Goal: Task Accomplishment & Management: Use online tool/utility

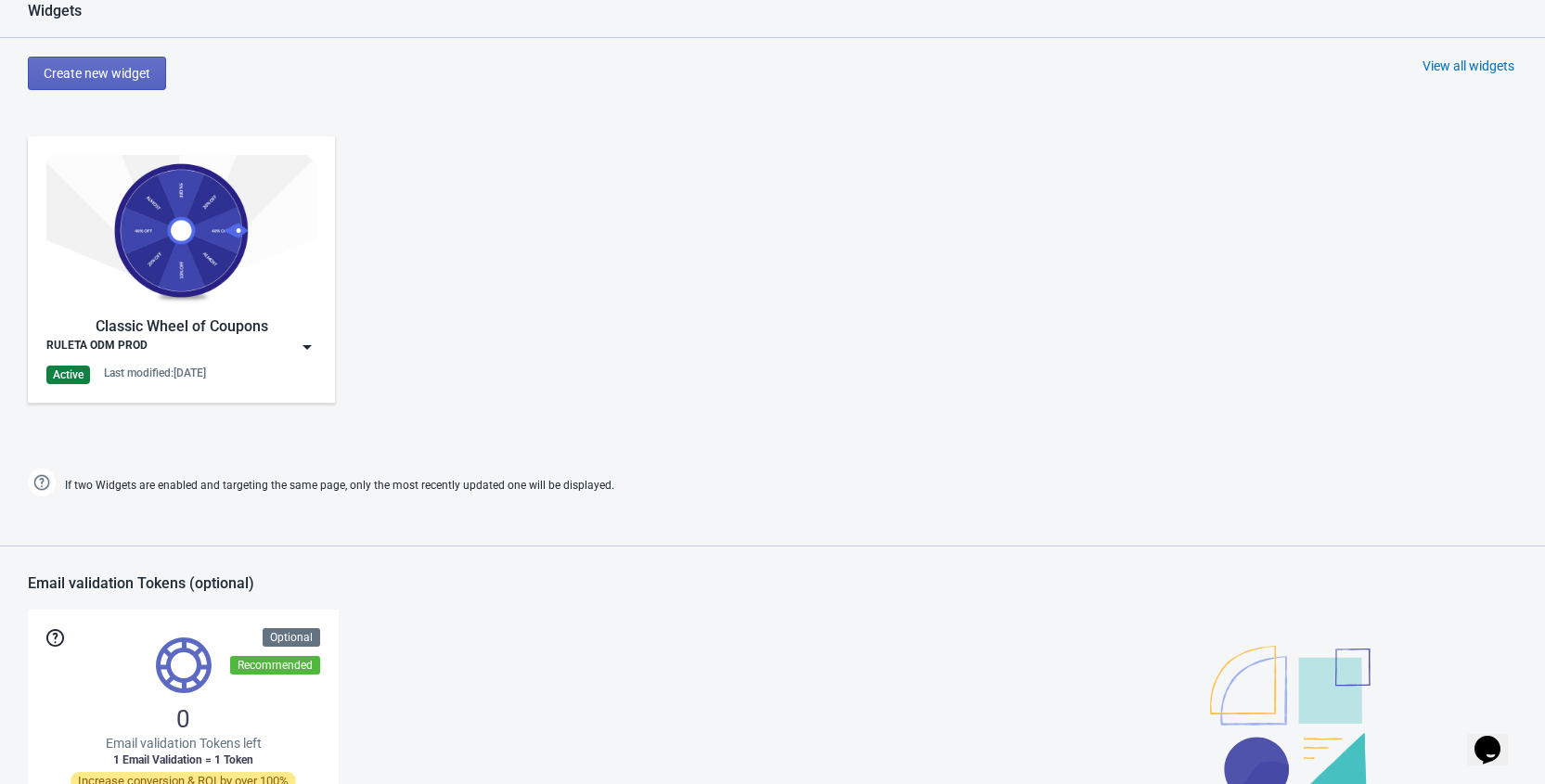
scroll to position [749, 0]
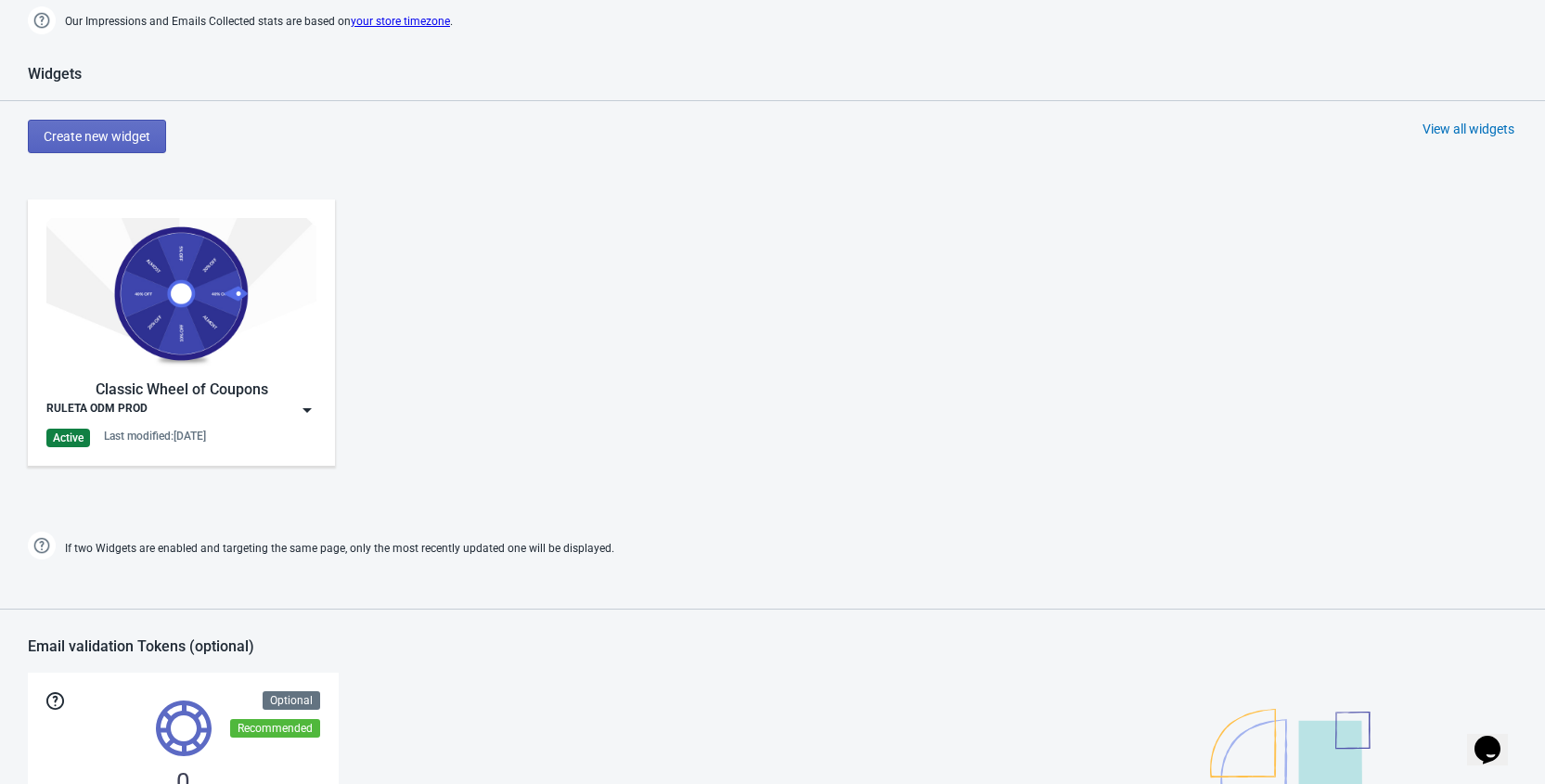
click at [305, 405] on img at bounding box center [306, 409] width 18 height 18
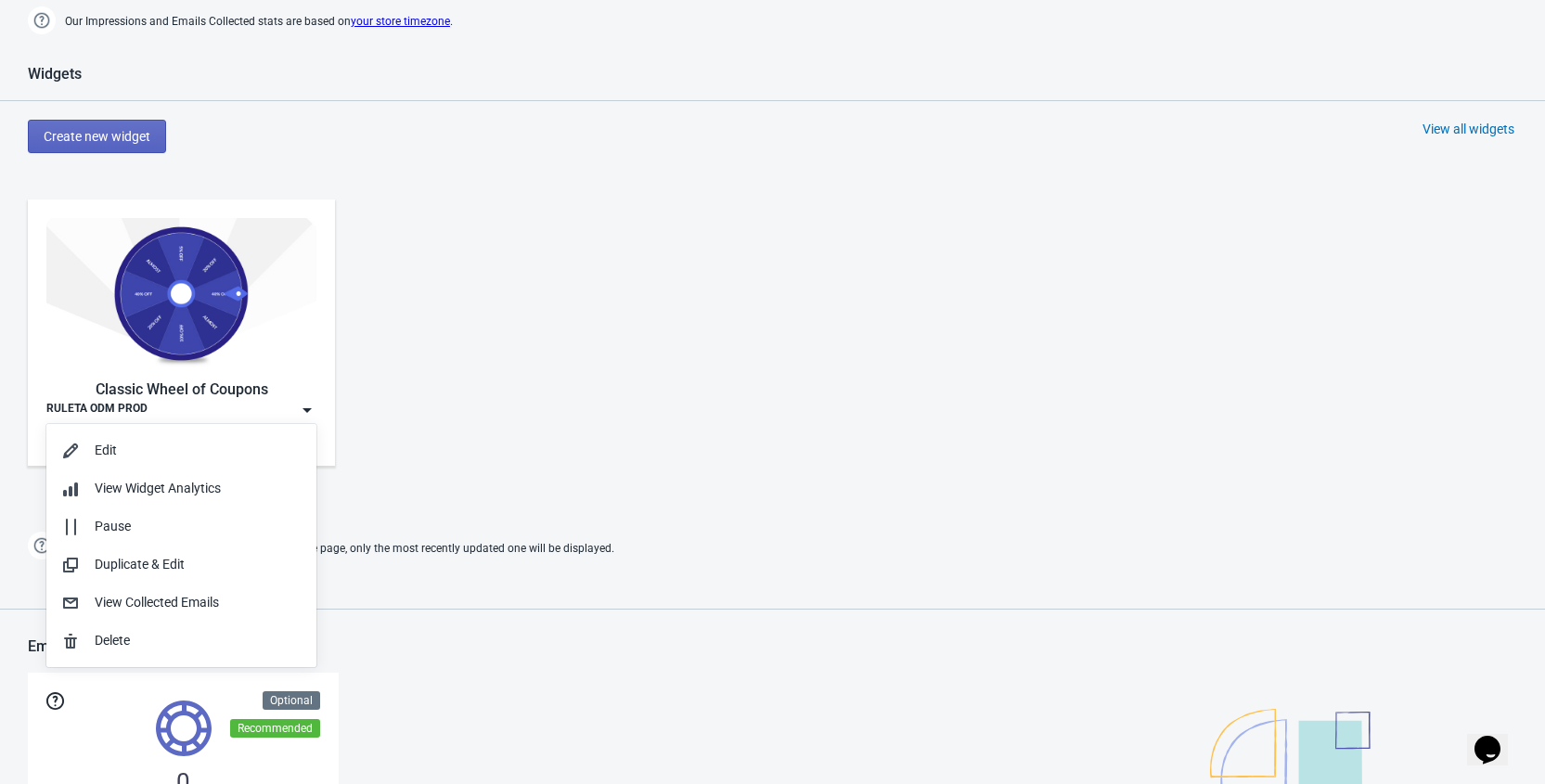
click at [655, 334] on div "Classic Wheel of Coupons RULETA ODM PROD Active Last modified: 17.9.2025" at bounding box center [772, 348] width 1545 height 334
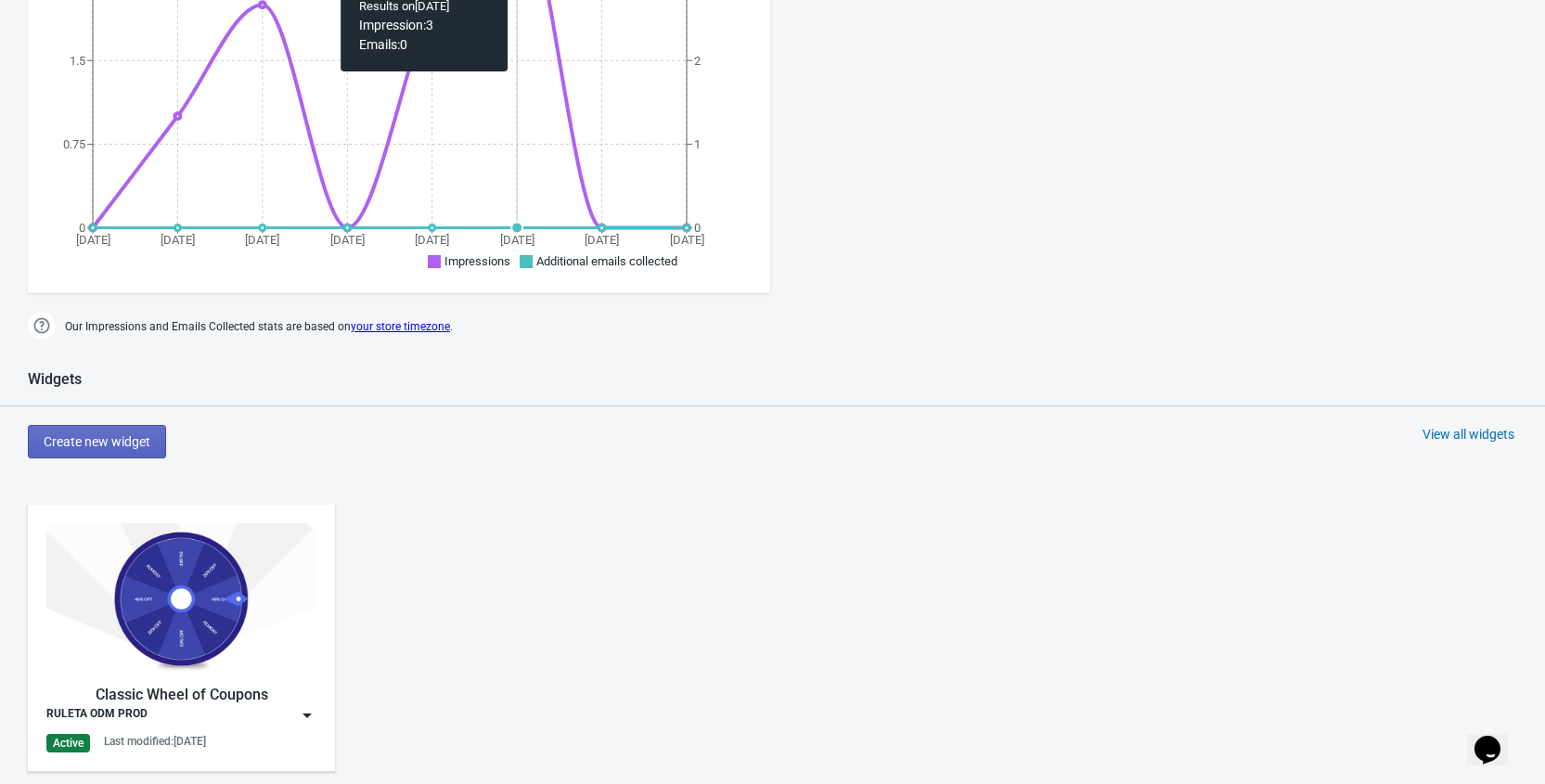
scroll to position [0, 0]
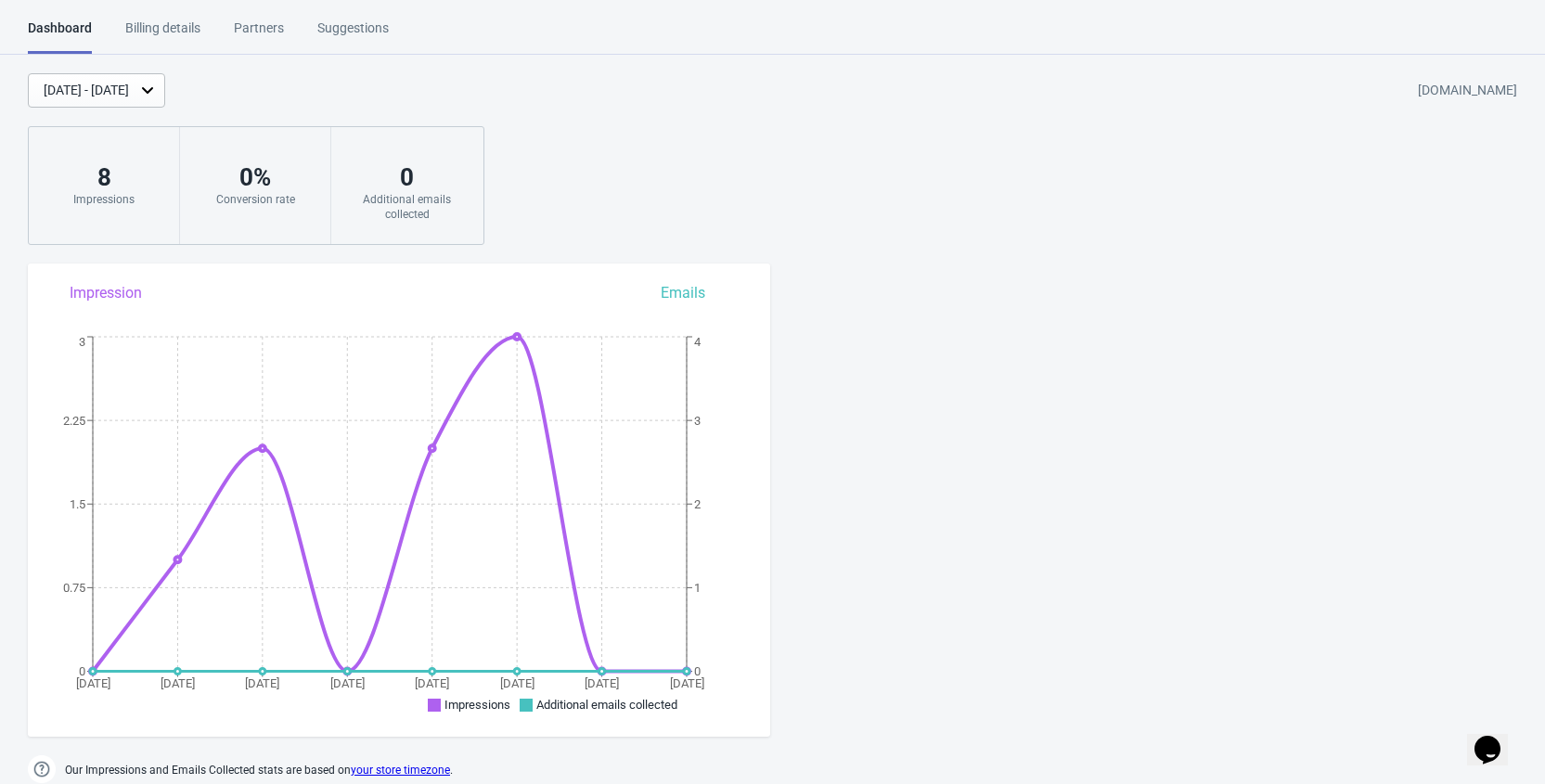
click at [168, 36] on div "Billing details" at bounding box center [163, 35] width 75 height 33
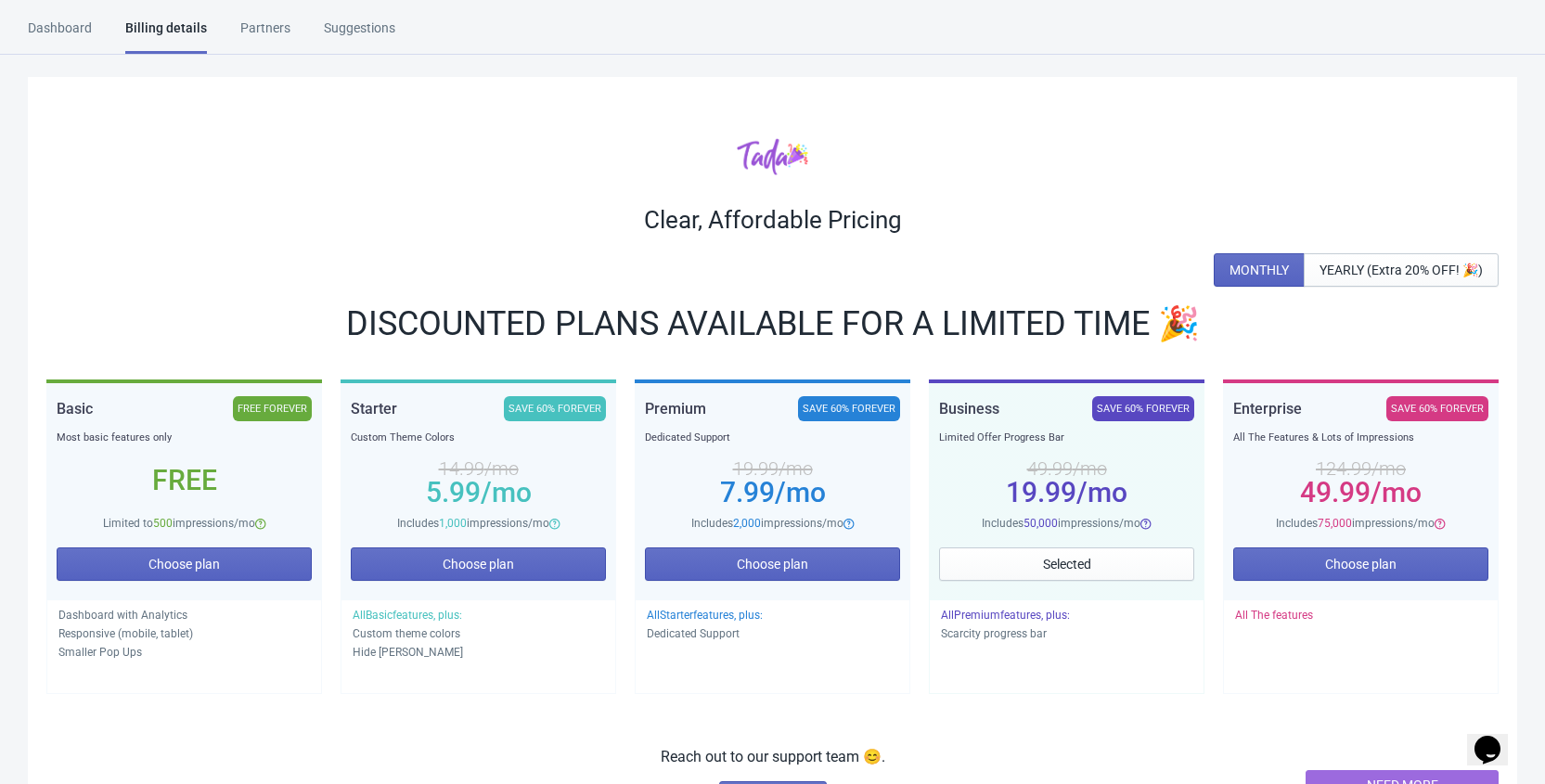
click at [64, 30] on div "Dashboard" at bounding box center [60, 35] width 64 height 33
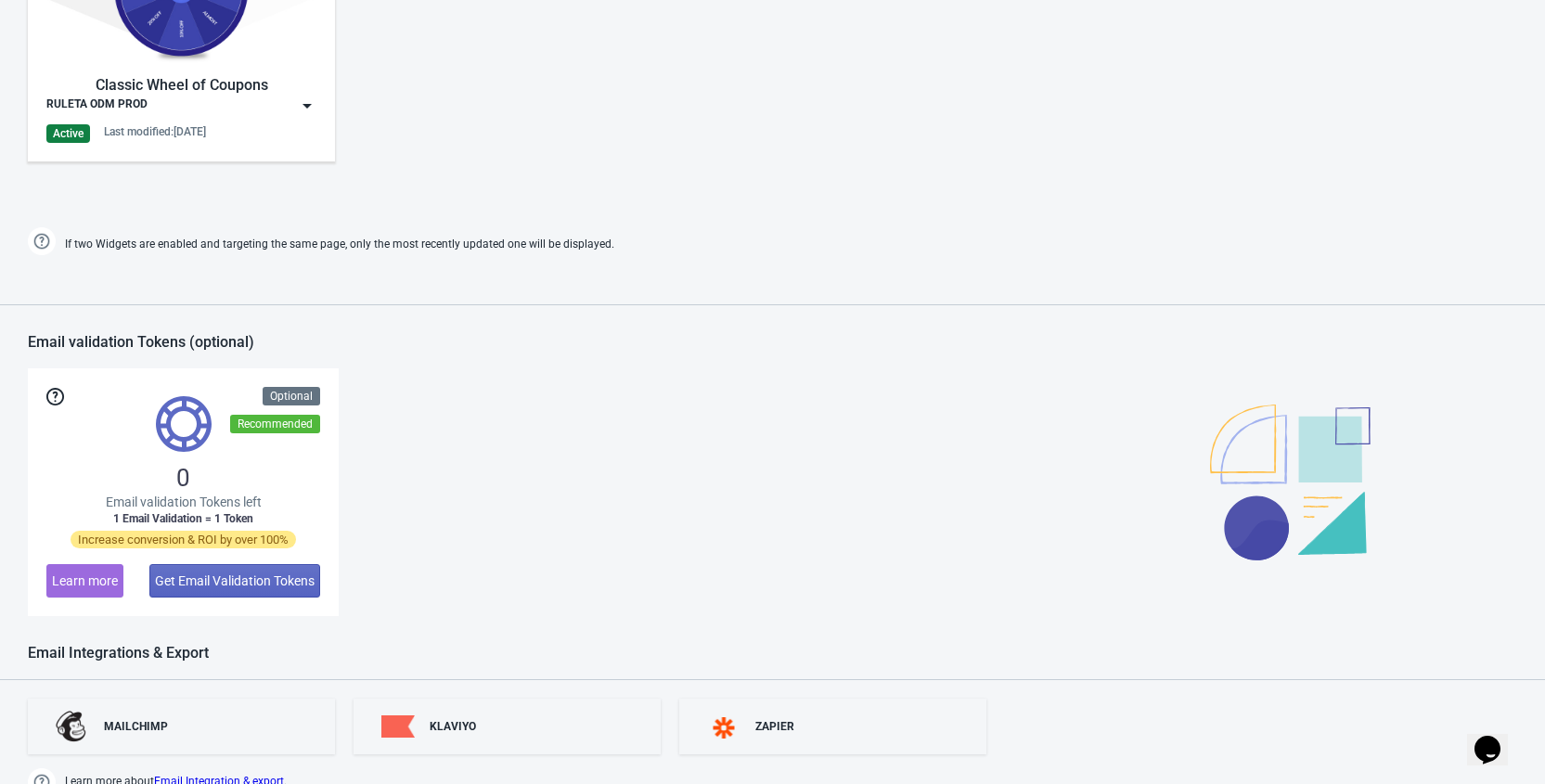
scroll to position [710, 0]
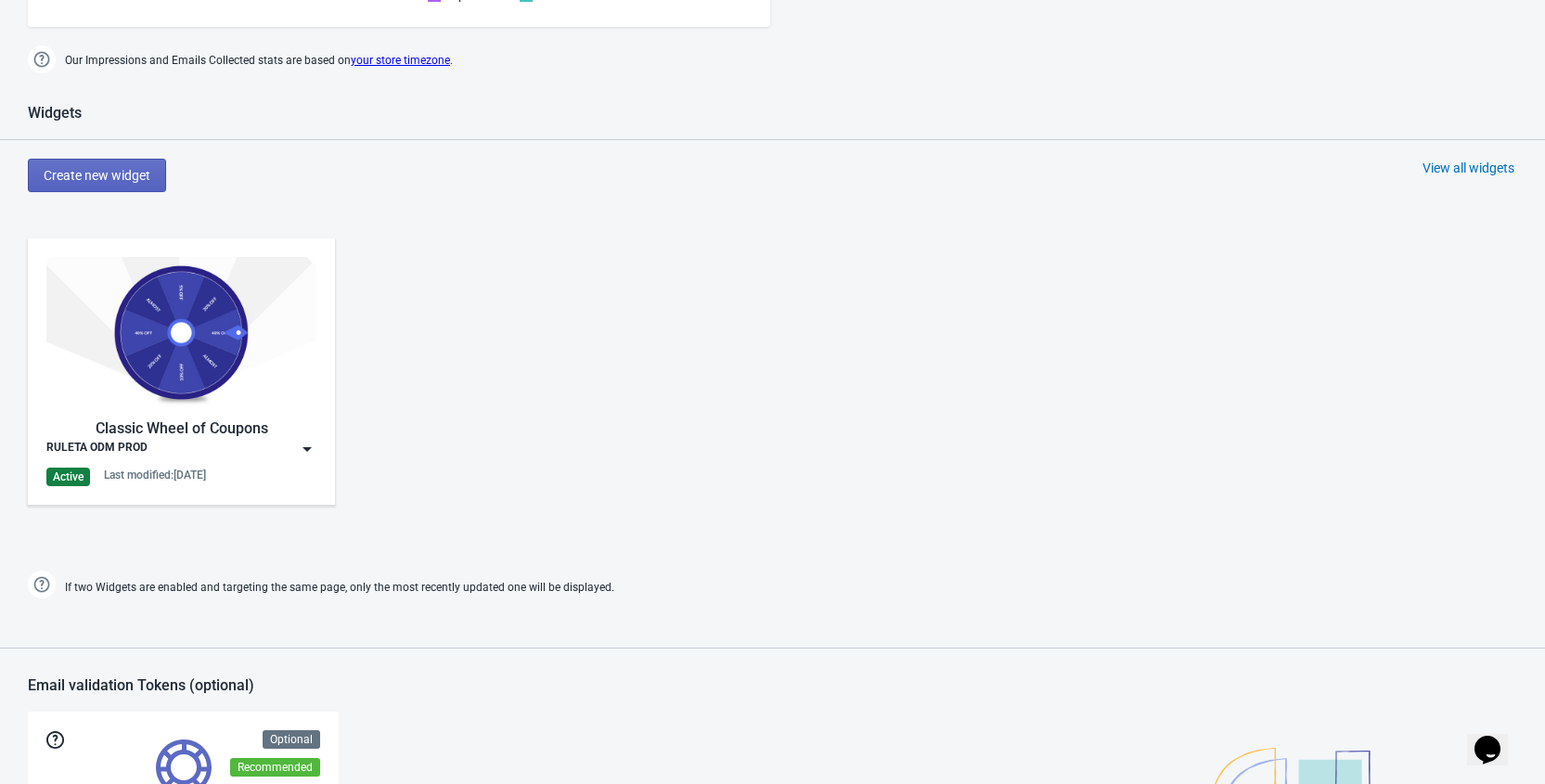
click at [308, 449] on img at bounding box center [306, 449] width 18 height 18
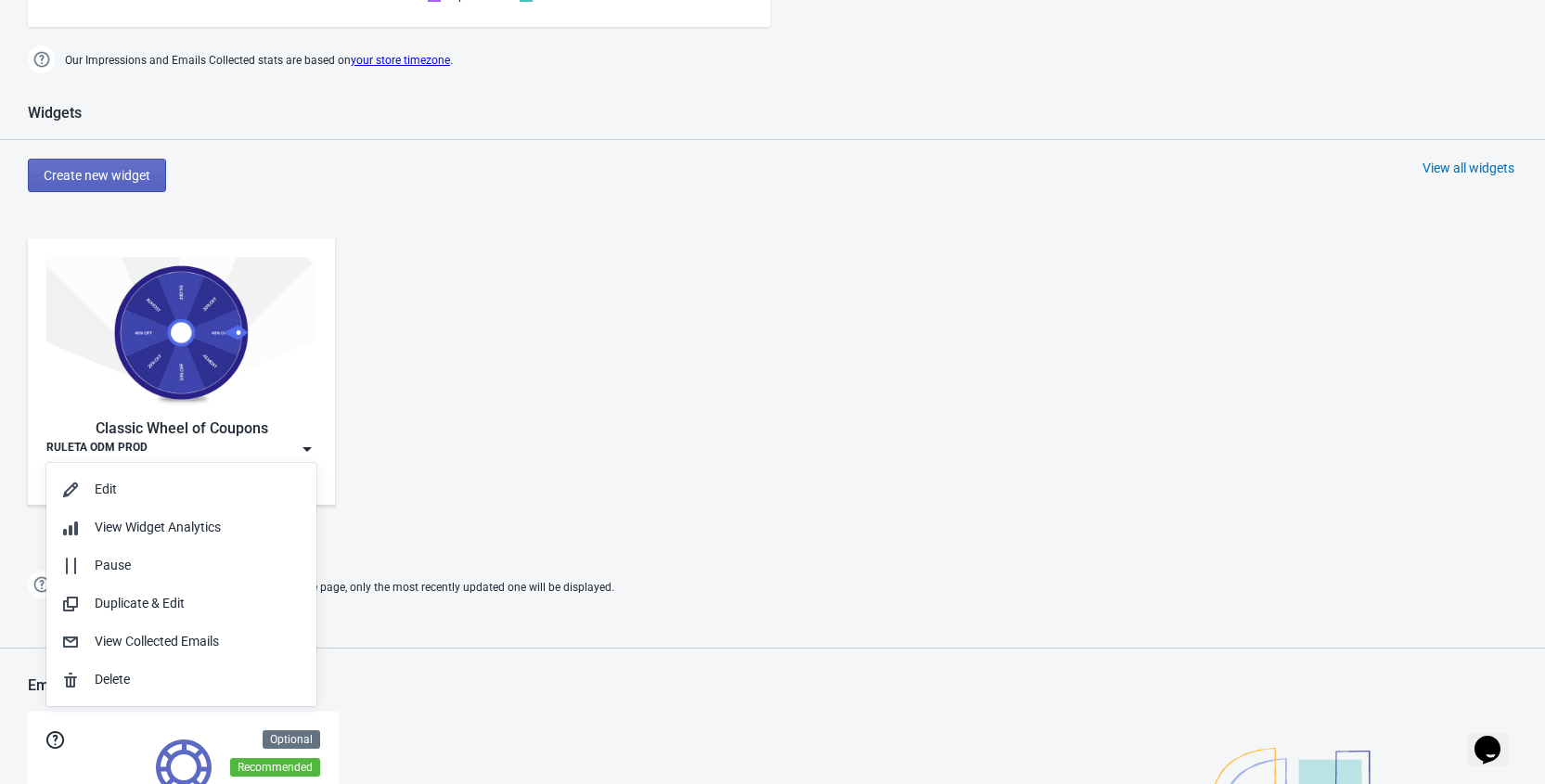
click at [608, 369] on div "Classic Wheel of Coupons RULETA ODM PROD Active Last modified: 17.9.2025" at bounding box center [772, 386] width 1545 height 334
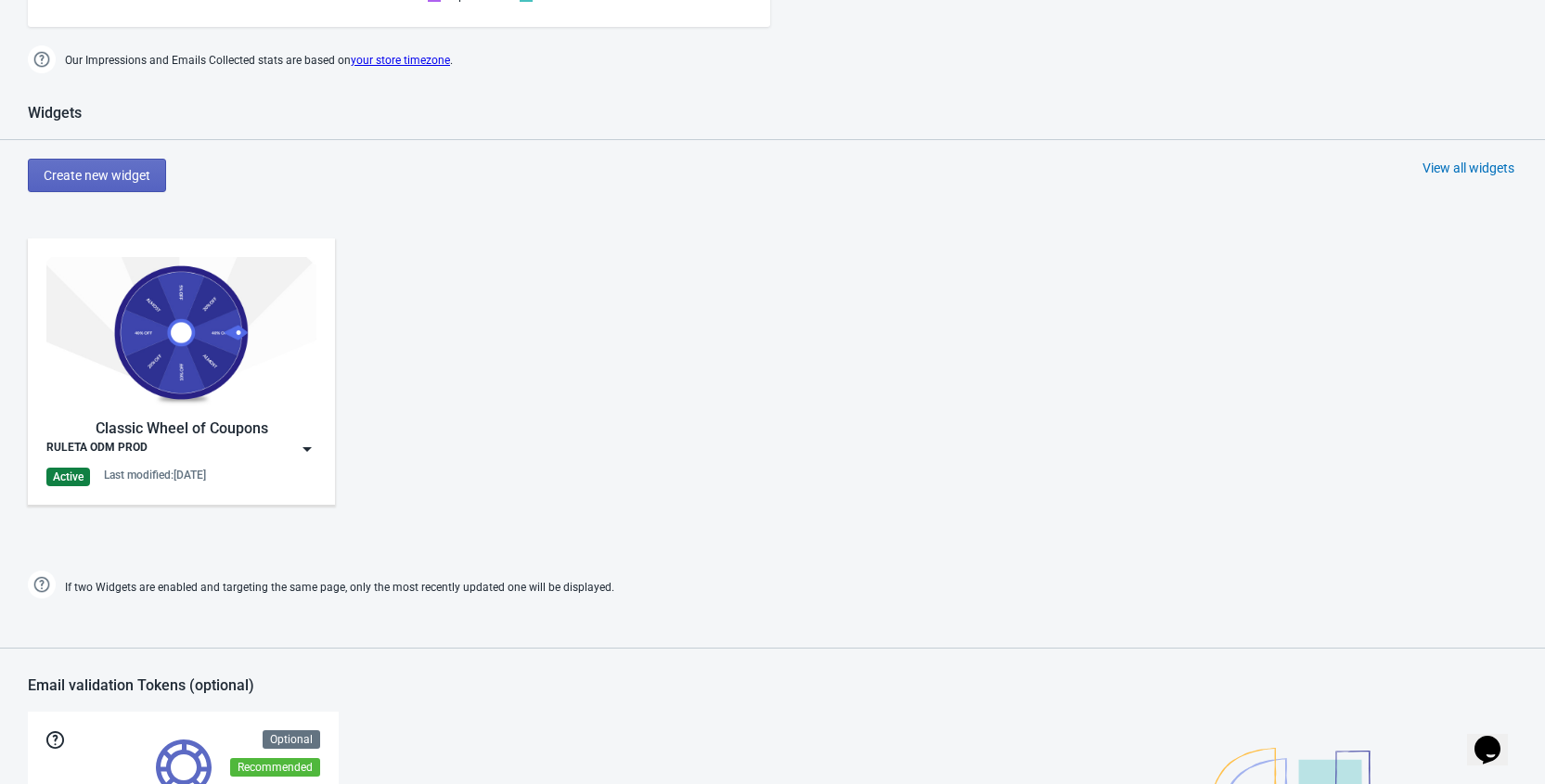
click at [308, 448] on img at bounding box center [306, 449] width 18 height 18
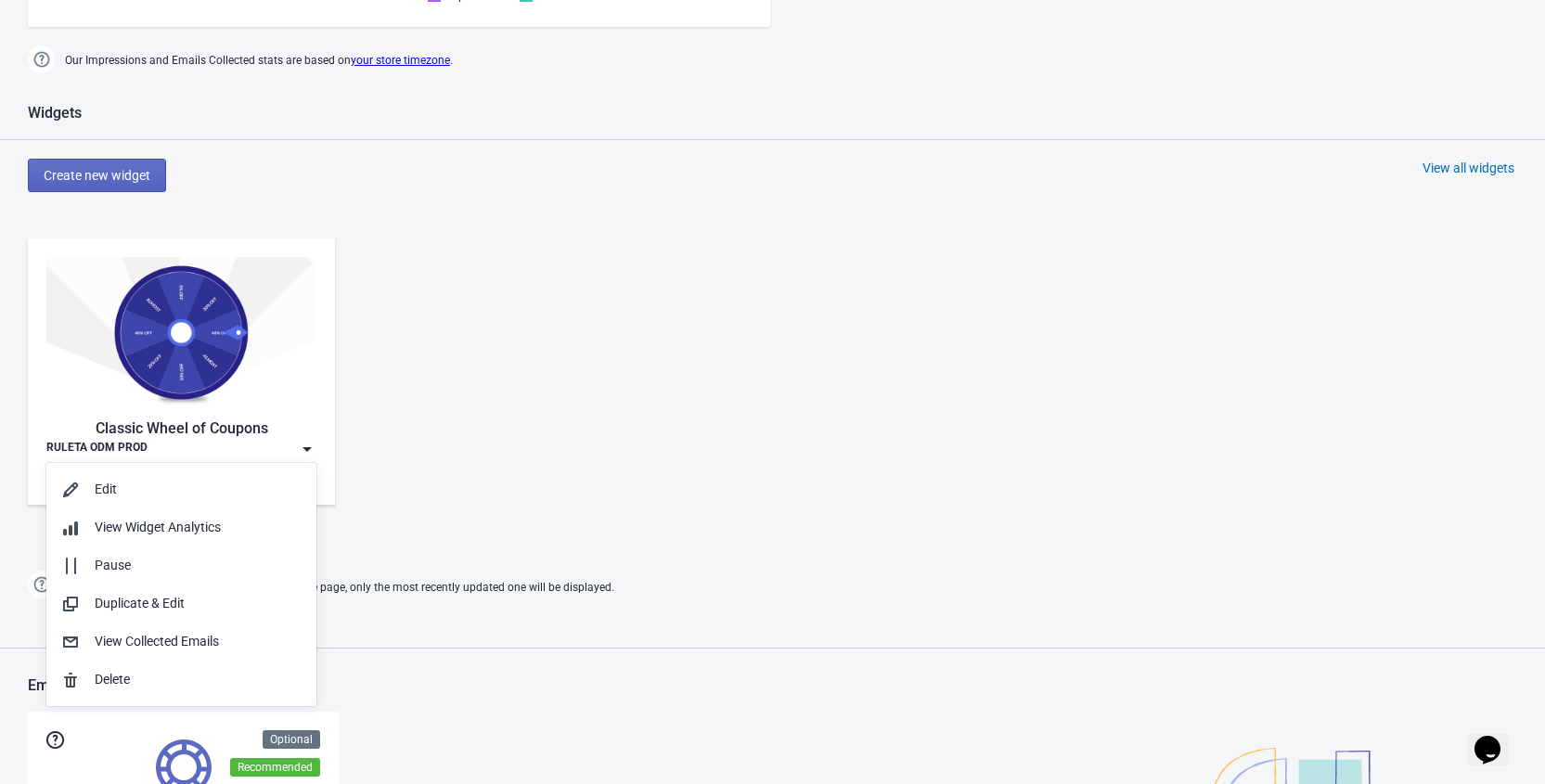
click at [476, 442] on div "Classic Wheel of Coupons RULETA ODM PROD Active Last modified: 17.9.2025" at bounding box center [772, 386] width 1545 height 334
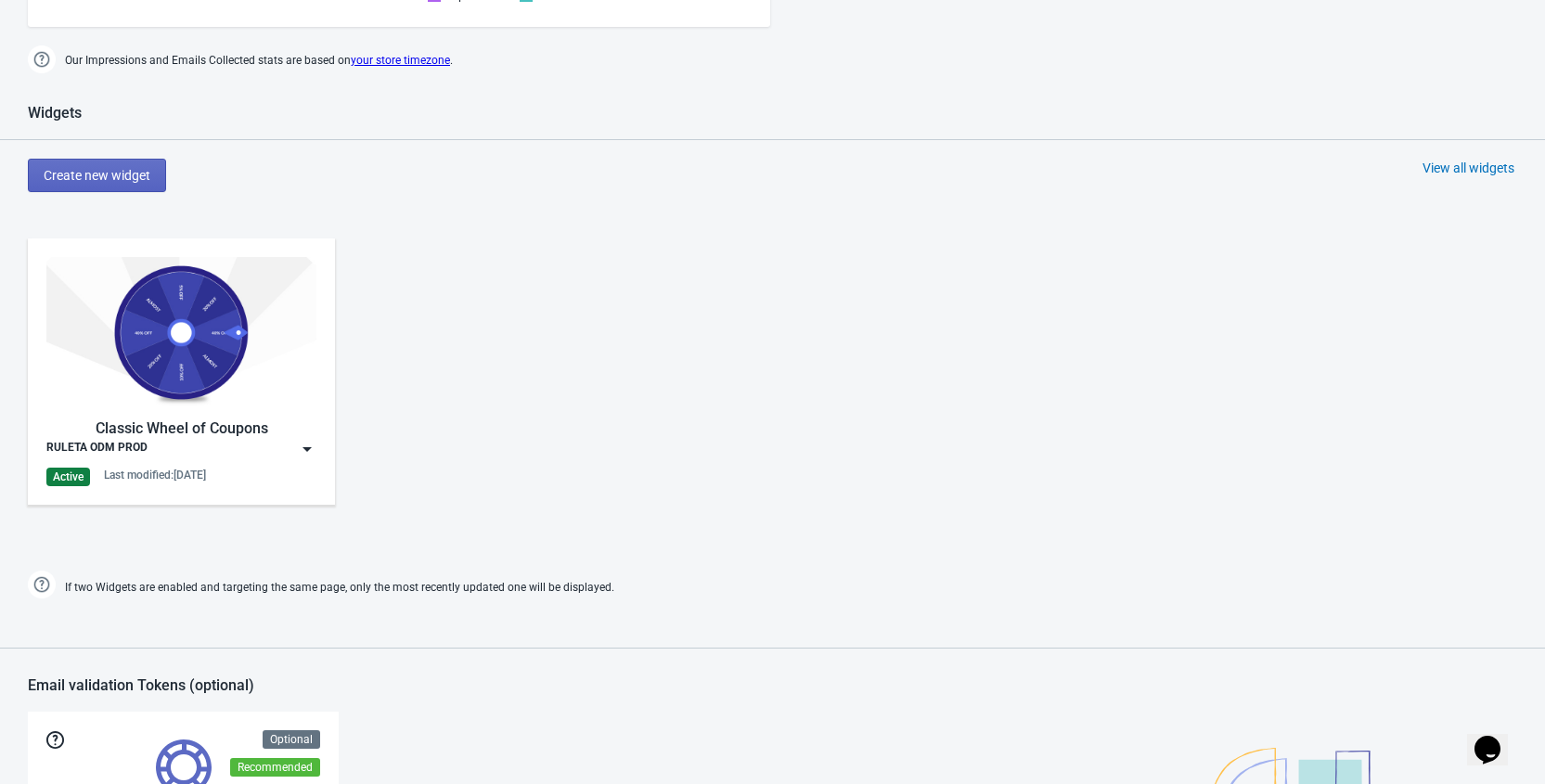
click at [306, 447] on img at bounding box center [306, 449] width 18 height 18
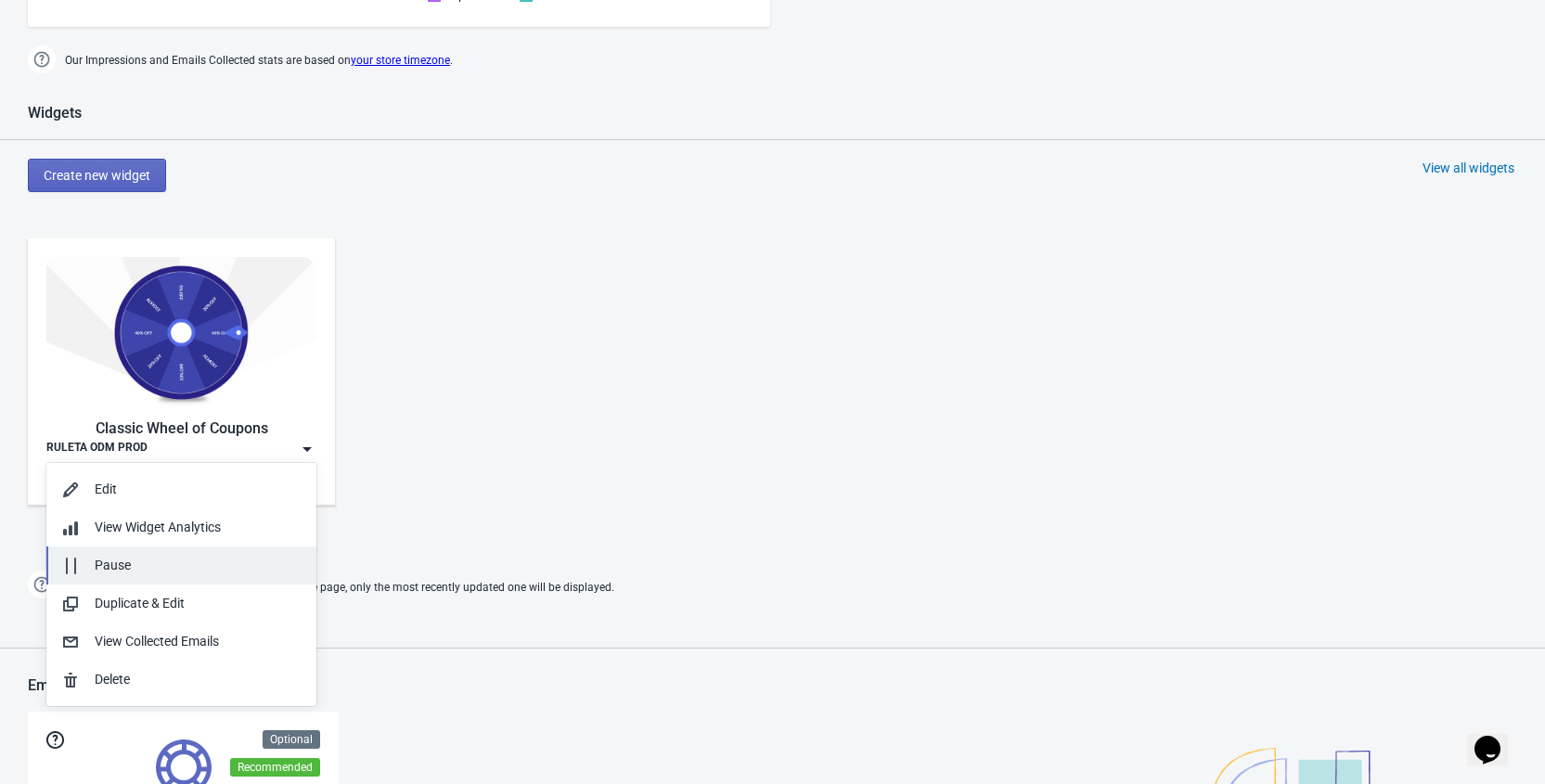
click at [114, 562] on div "Pause" at bounding box center [197, 565] width 207 height 19
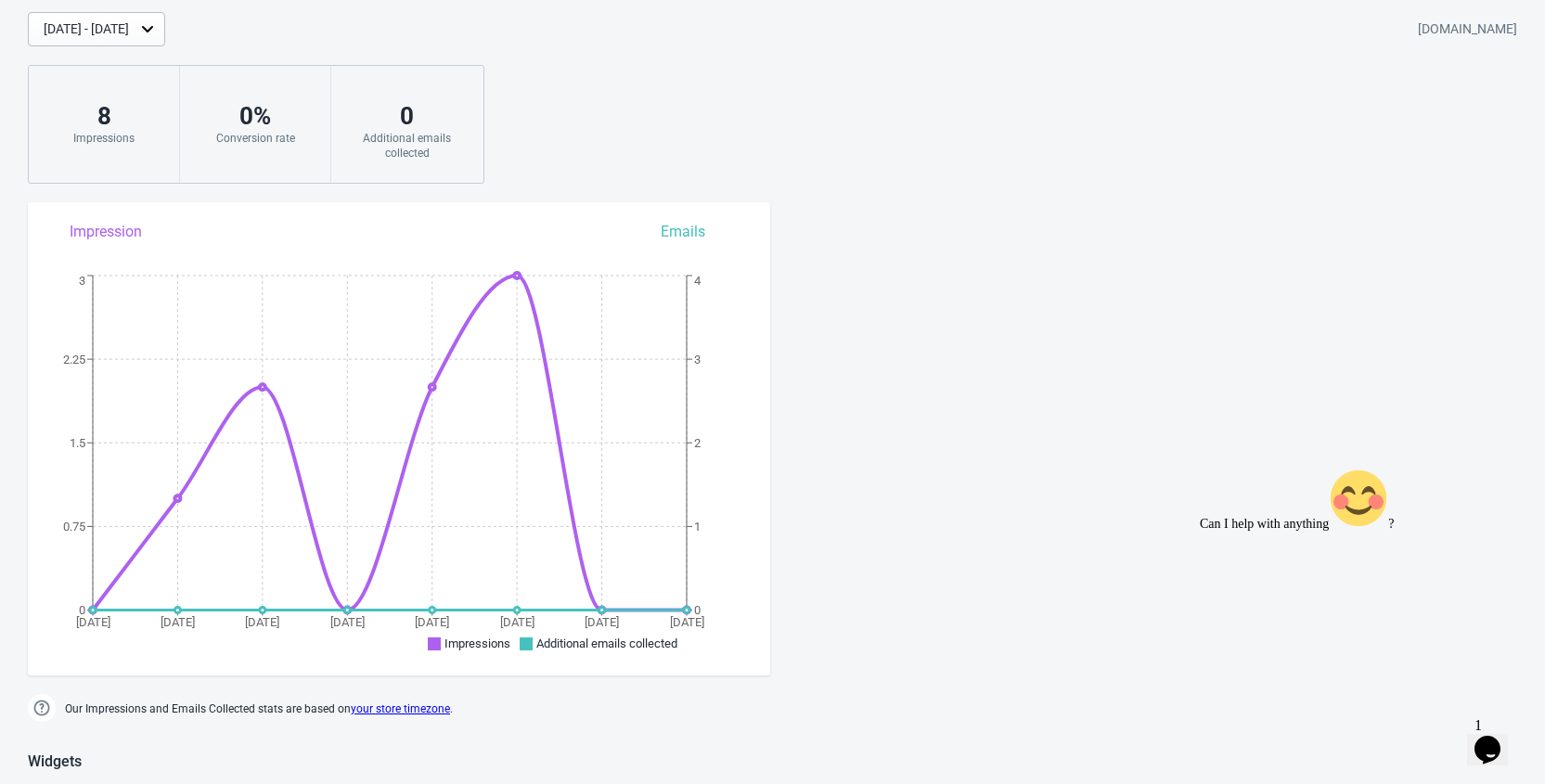
scroll to position [0, 0]
